Goal: Navigation & Orientation: Understand site structure

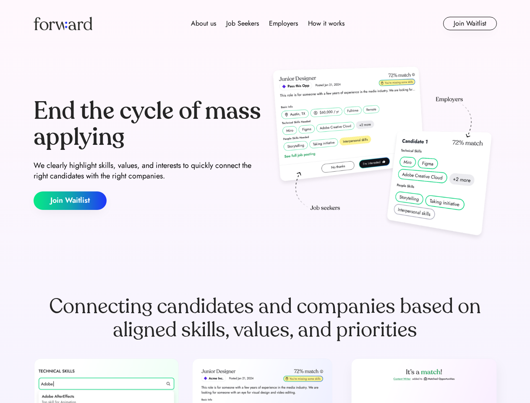
click at [265, 201] on div "End the cycle of mass applying We clearly highlight skills, values, and interes…" at bounding box center [265, 154] width 463 height 180
click at [265, 24] on div "About us Job Seekers Employers How it works" at bounding box center [267, 23] width 331 height 10
click at [63, 24] on img at bounding box center [63, 23] width 59 height 13
click at [268, 24] on div "About us Job Seekers Employers How it works" at bounding box center [267, 23] width 331 height 10
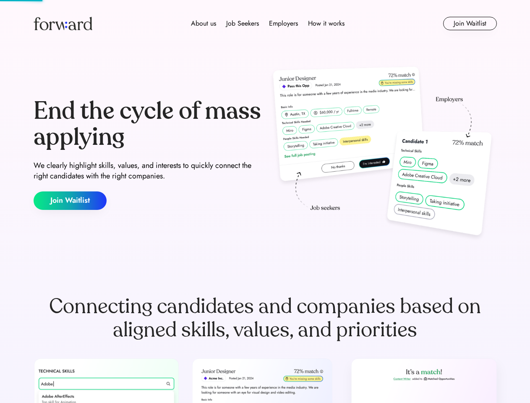
click at [204, 24] on div "About us" at bounding box center [203, 23] width 25 height 10
click at [243, 24] on div "Job Seekers" at bounding box center [242, 23] width 33 height 10
click at [283, 24] on div "Employers" at bounding box center [283, 23] width 29 height 10
click at [326, 24] on div "How it works" at bounding box center [326, 23] width 37 height 10
